Goal: Task Accomplishment & Management: Use online tool/utility

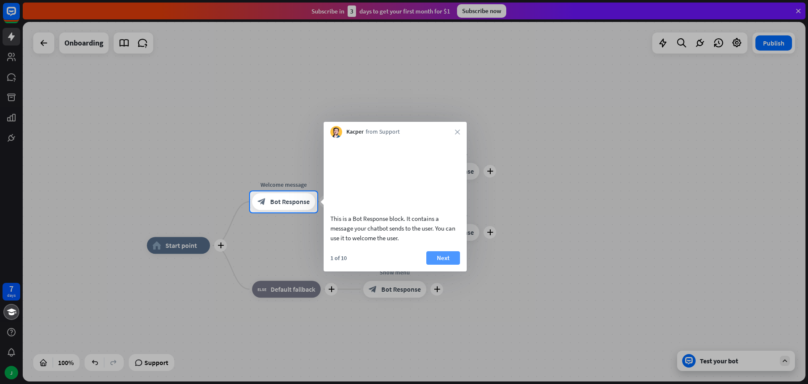
click at [449, 263] on button "Next" at bounding box center [444, 257] width 34 height 13
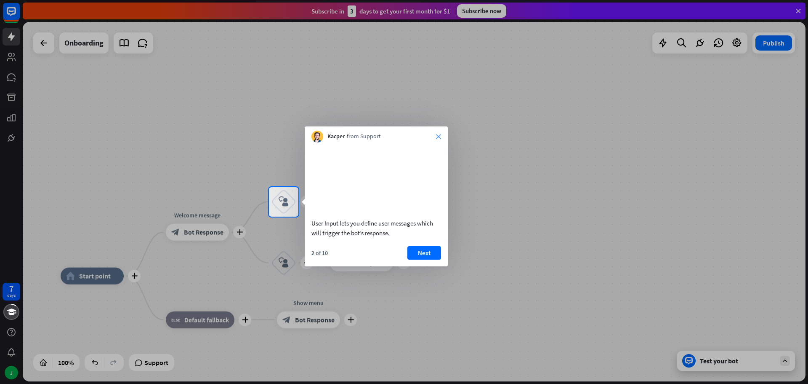
click at [438, 135] on icon "close" at bounding box center [438, 136] width 5 height 5
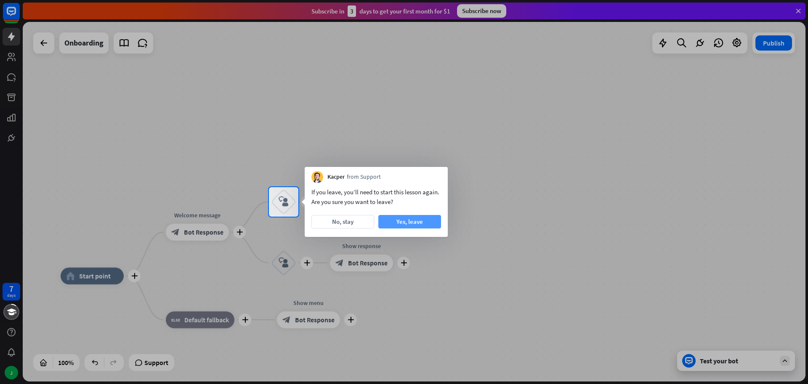
click at [399, 221] on button "Yes, leave" at bounding box center [410, 221] width 63 height 13
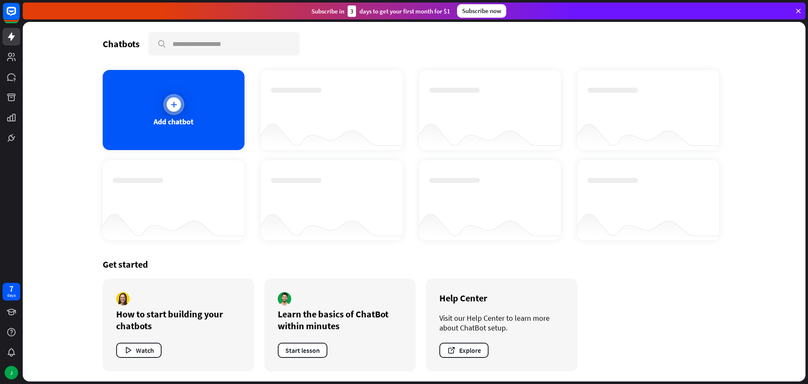
click at [170, 120] on div "Add chatbot" at bounding box center [174, 122] width 40 height 10
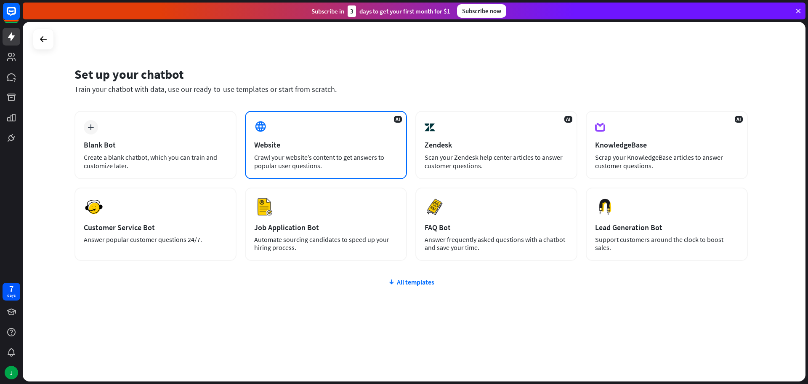
click at [309, 154] on div "Crawl your website’s content to get answers to popular user questions." at bounding box center [326, 161] width 144 height 17
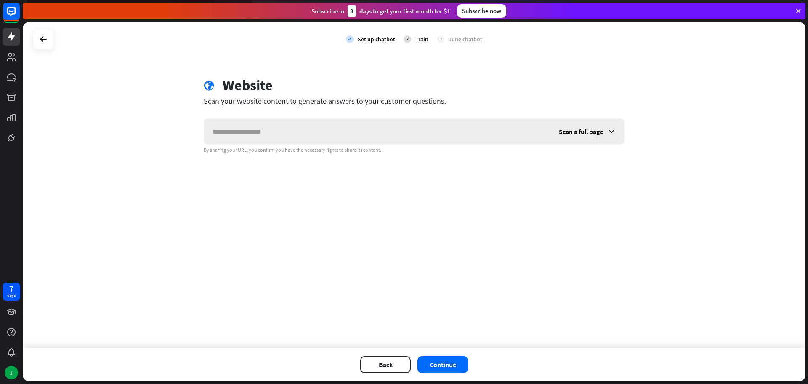
click at [274, 137] on input "text" at bounding box center [377, 131] width 347 height 25
type input "**********"
click at [443, 363] on button "Continue" at bounding box center [443, 364] width 51 height 17
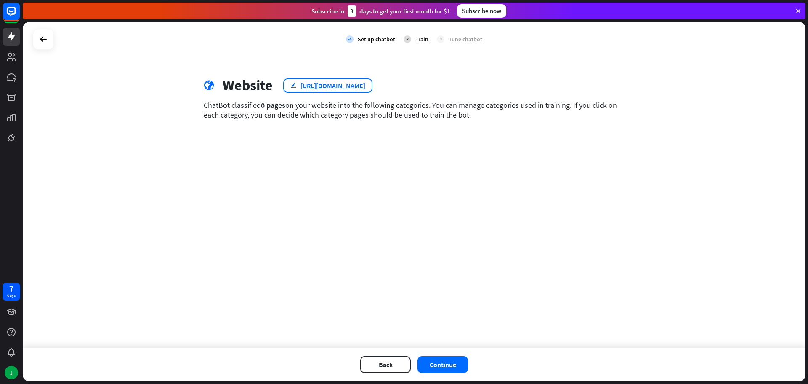
click at [361, 85] on div "[URL][DOMAIN_NAME]" at bounding box center [333, 85] width 65 height 8
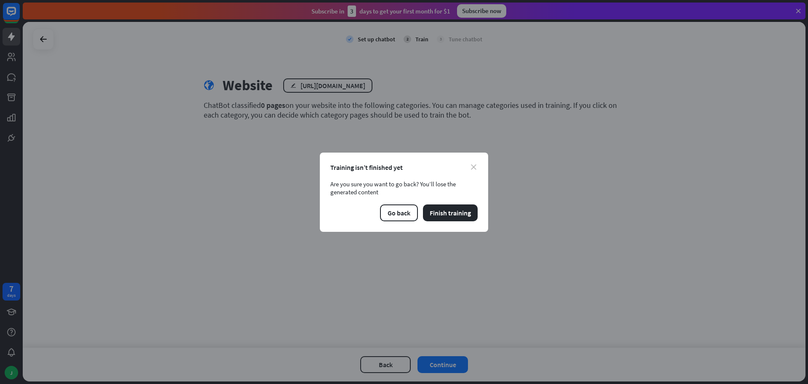
click at [474, 166] on icon "close" at bounding box center [473, 166] width 5 height 5
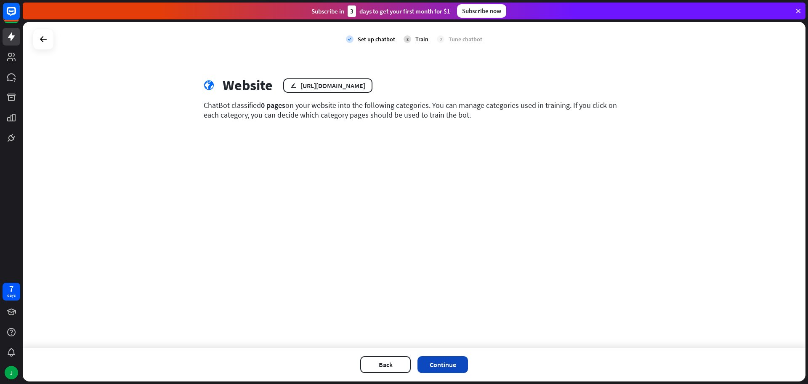
click at [445, 365] on button "Continue" at bounding box center [443, 364] width 51 height 17
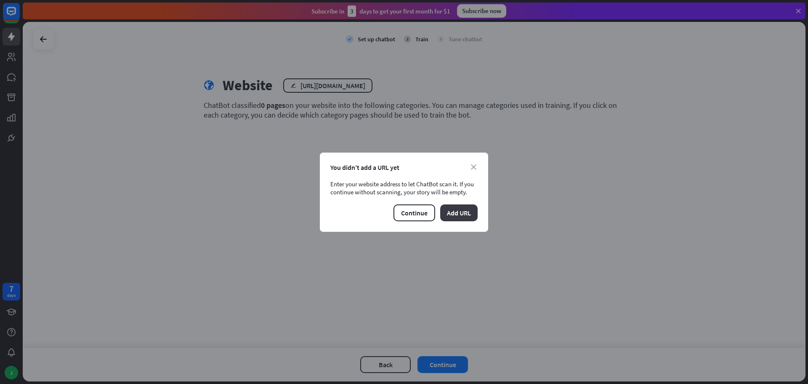
click at [460, 212] on button "Add URL" at bounding box center [458, 212] width 37 height 17
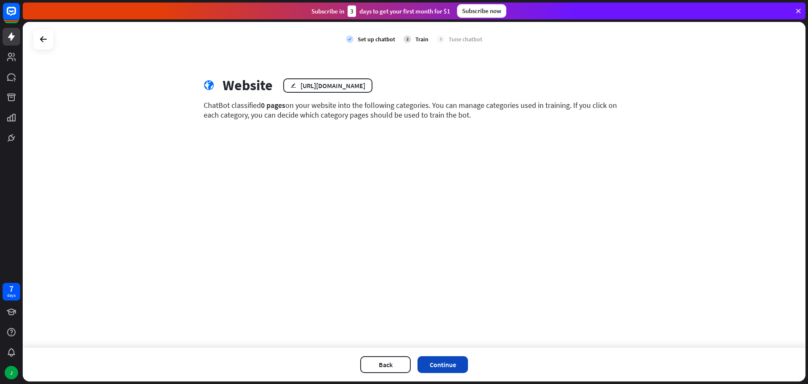
click at [434, 364] on button "Continue" at bounding box center [443, 364] width 51 height 17
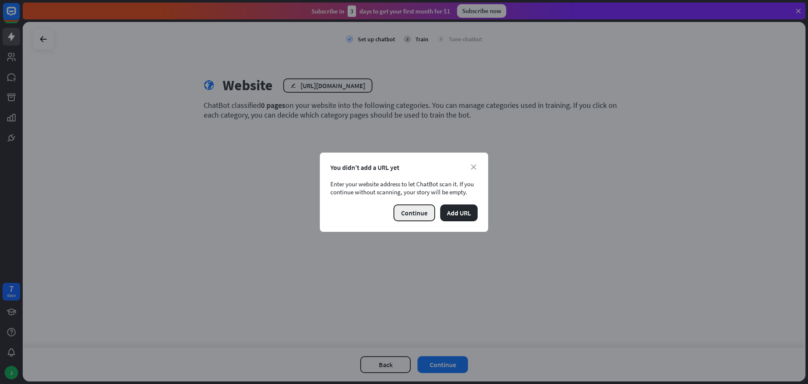
click at [413, 213] on button "Continue" at bounding box center [415, 212] width 42 height 17
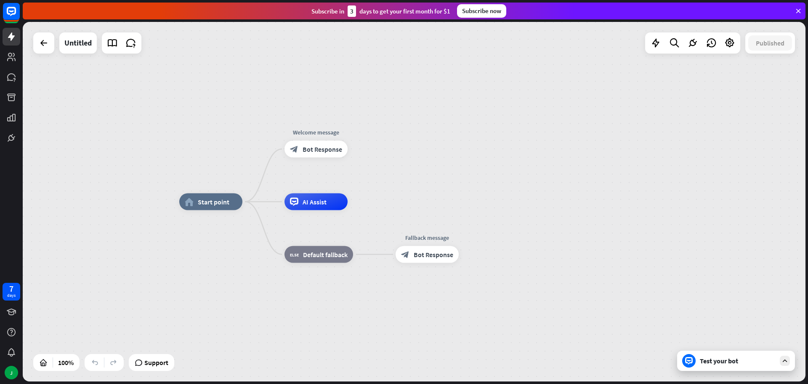
click at [716, 359] on div "Test your bot" at bounding box center [738, 360] width 76 height 8
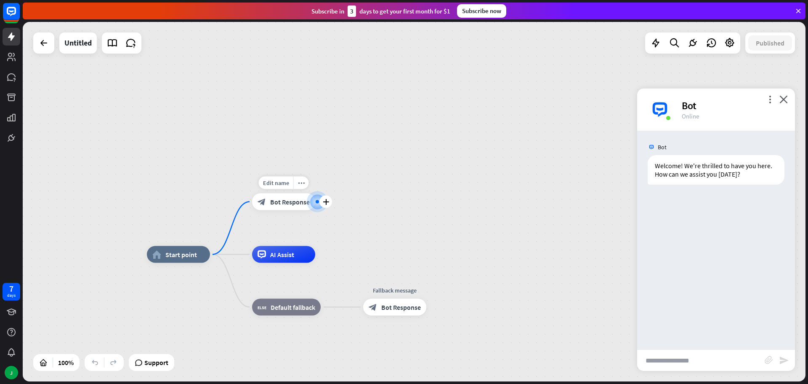
click at [289, 207] on div "block_bot_response Bot Response" at bounding box center [283, 201] width 63 height 17
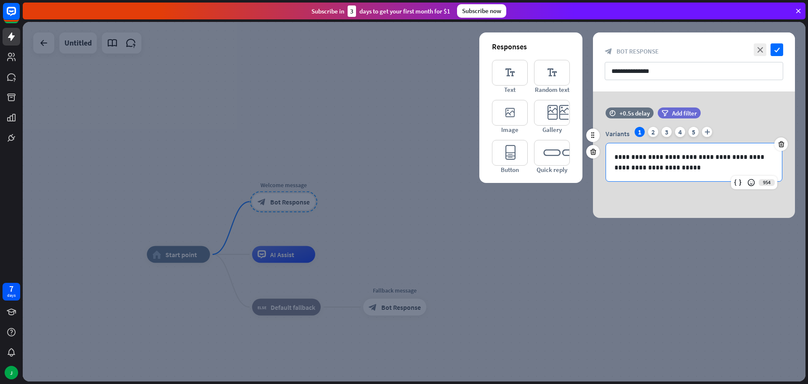
click at [635, 160] on p "**********" at bounding box center [694, 162] width 159 height 21
click at [461, 273] on div at bounding box center [414, 201] width 783 height 359
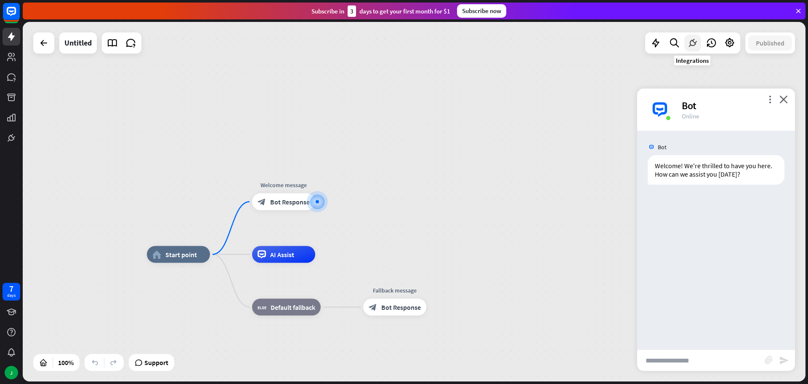
click at [693, 46] on icon at bounding box center [693, 42] width 11 height 11
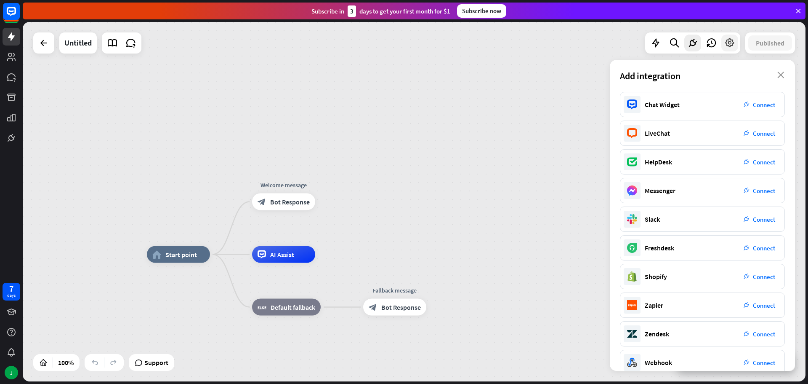
click at [731, 42] on icon at bounding box center [730, 42] width 11 height 11
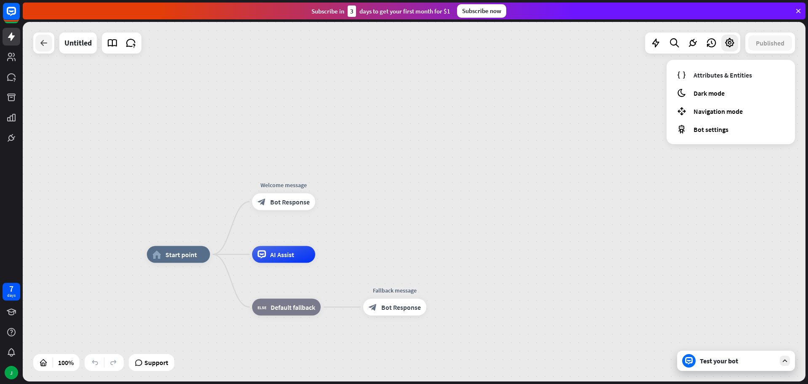
click at [48, 46] on icon at bounding box center [44, 43] width 10 height 10
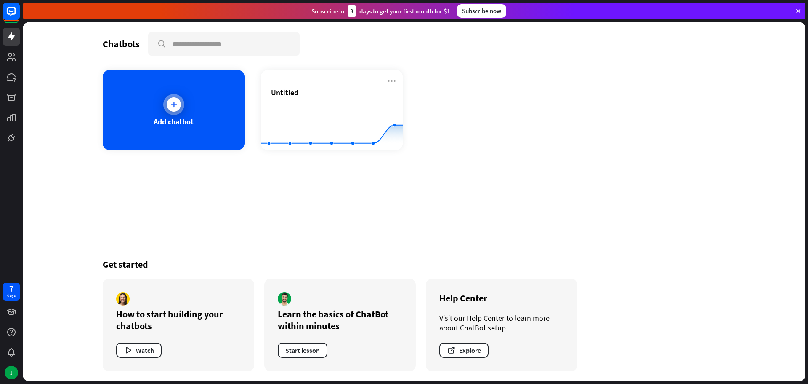
click at [203, 109] on div "Add chatbot" at bounding box center [174, 110] width 142 height 80
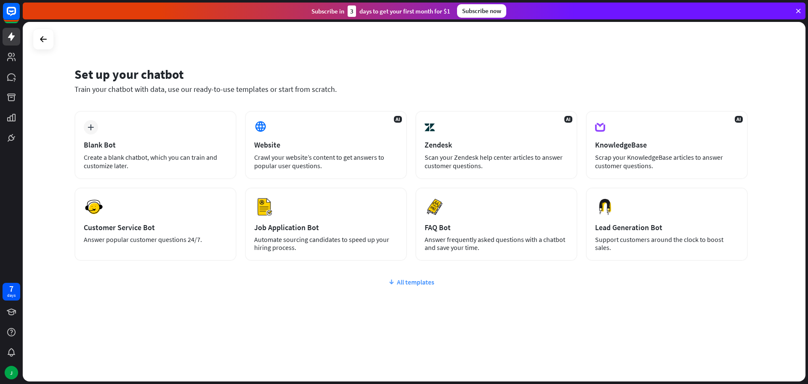
click at [421, 280] on div "All templates" at bounding box center [412, 281] width 674 height 8
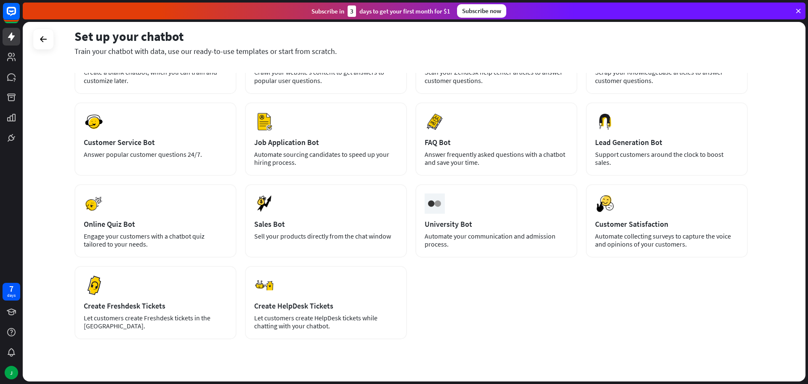
scroll to position [85, 0]
